Goal: Task Accomplishment & Management: Manage account settings

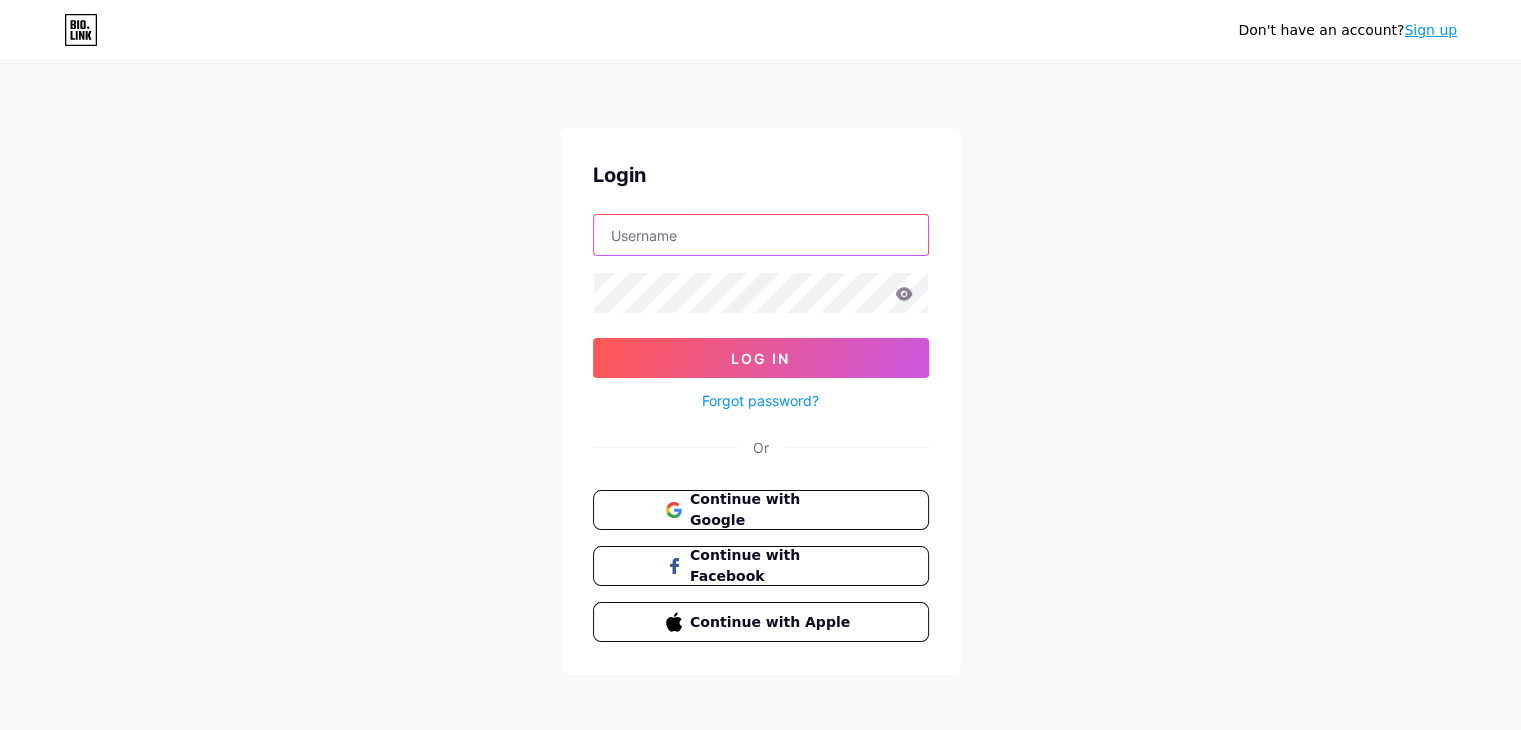
click at [699, 234] on input "text" at bounding box center [761, 235] width 334 height 40
type input "[EMAIL_ADDRESS][DOMAIN_NAME]"
click at [756, 517] on span "Continue with Google" at bounding box center [772, 510] width 167 height 43
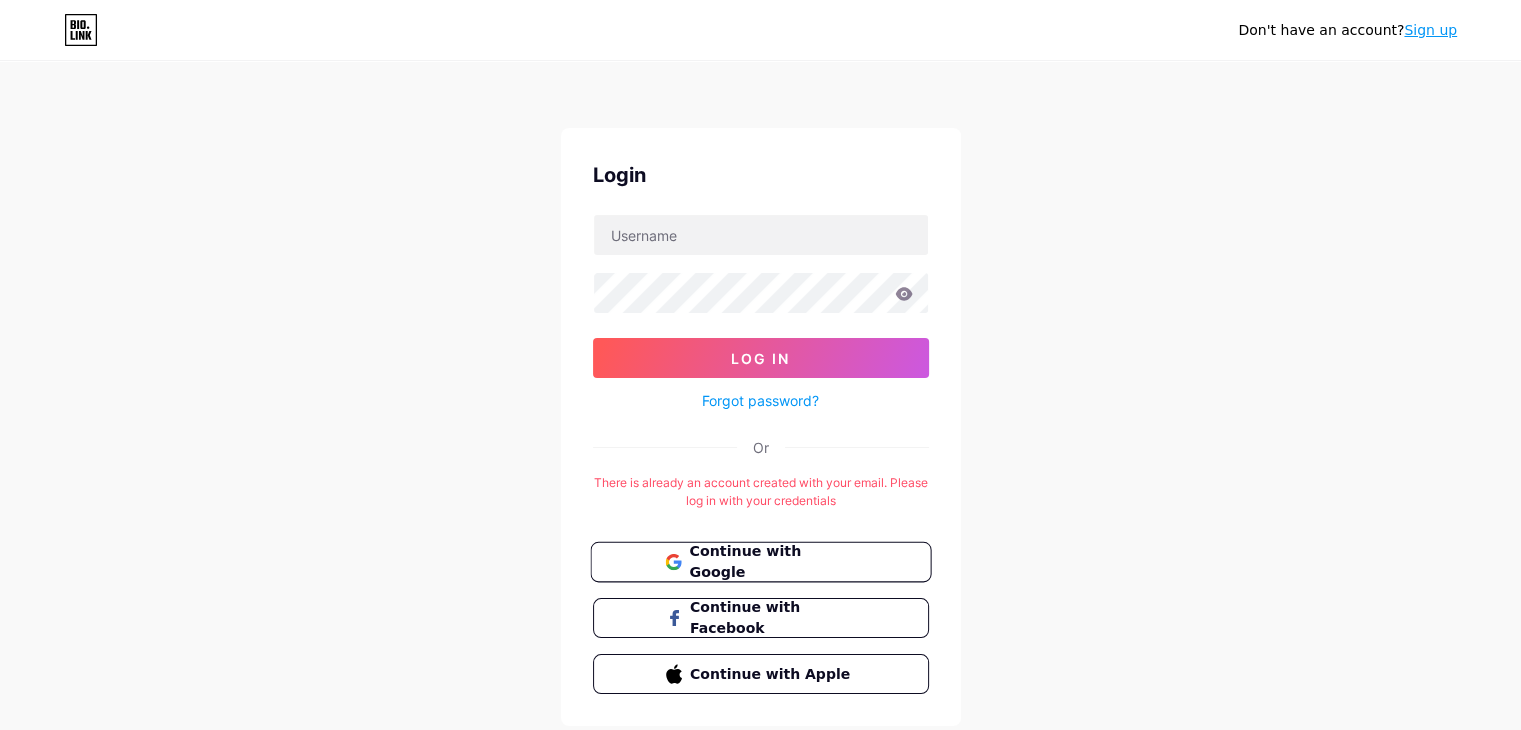
click at [724, 558] on span "Continue with Google" at bounding box center [772, 562] width 167 height 43
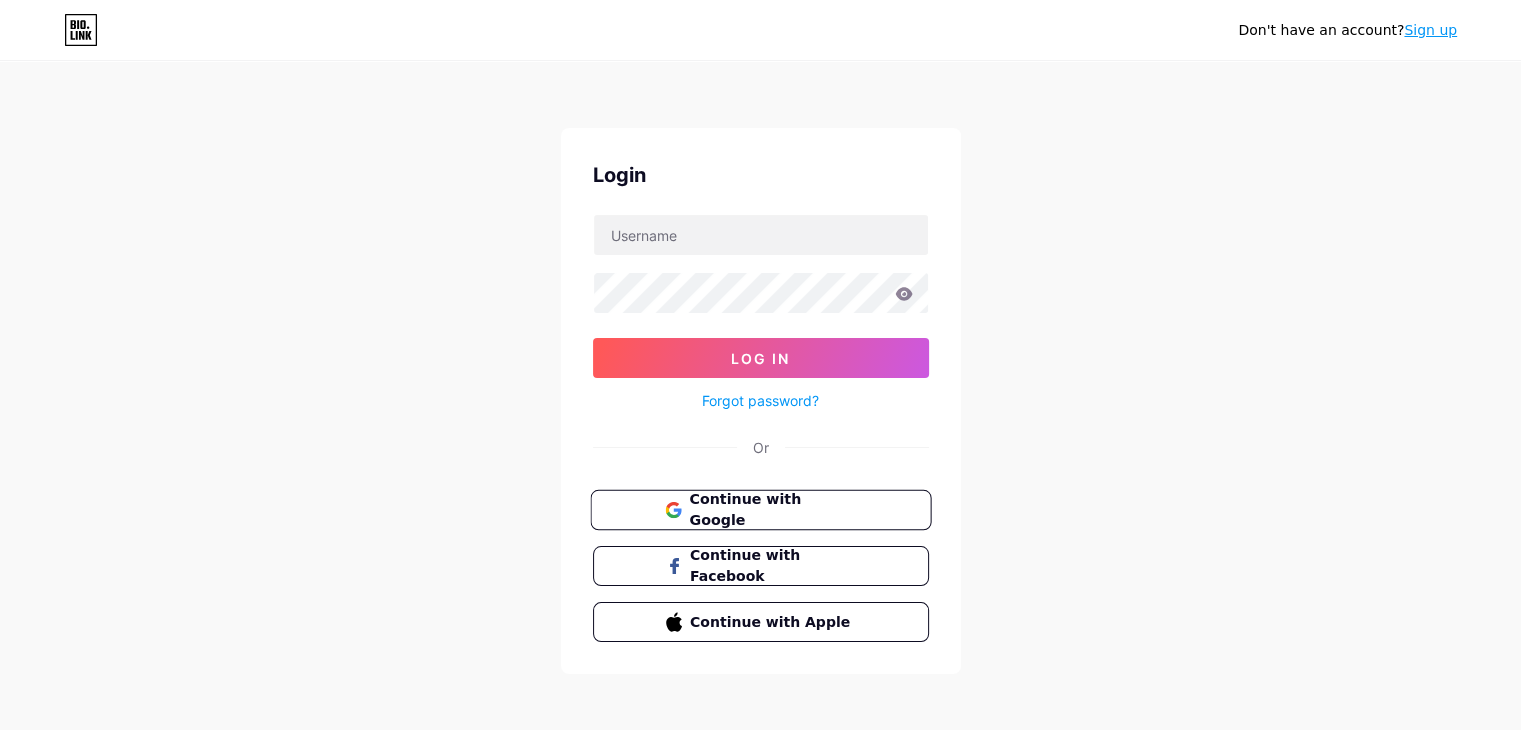
click at [732, 507] on span "Continue with Google" at bounding box center [772, 510] width 167 height 43
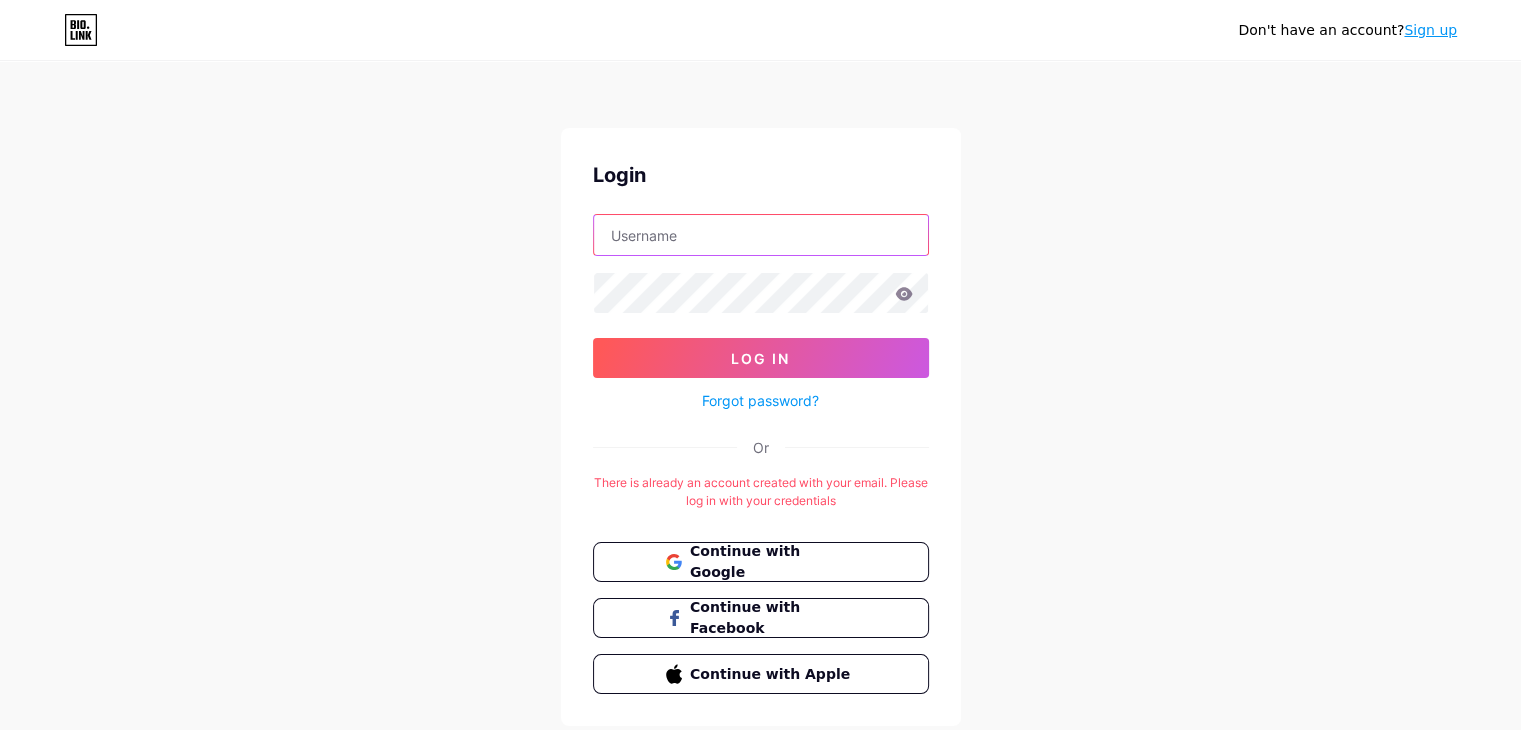
click at [761, 241] on input "text" at bounding box center [761, 235] width 334 height 40
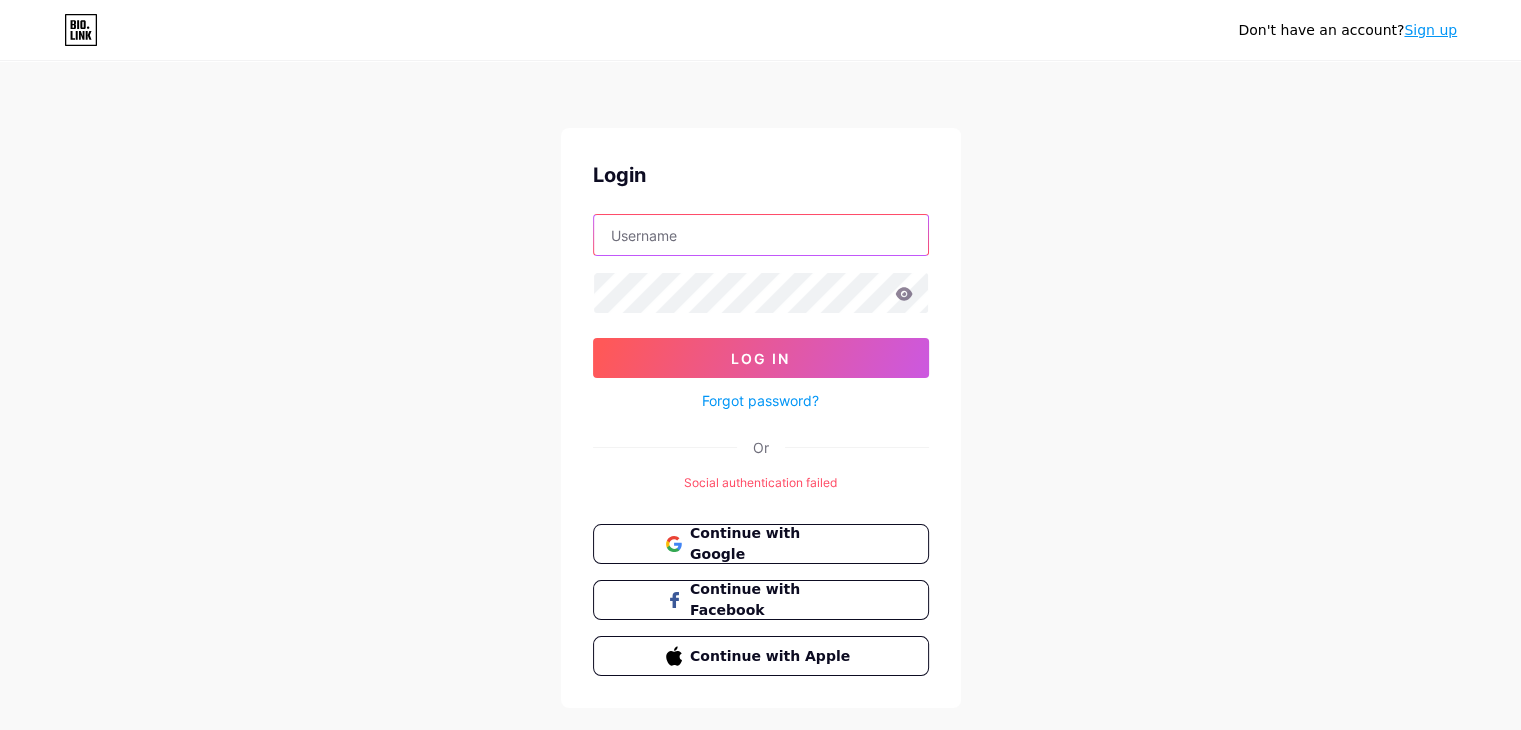
click at [684, 224] on input "text" at bounding box center [761, 235] width 334 height 40
type input "akeyative_store@naver.com"
click at [820, 239] on input "akeyative_store@naver.com" at bounding box center [761, 235] width 334 height 40
